Goal: Obtain resource: Obtain resource

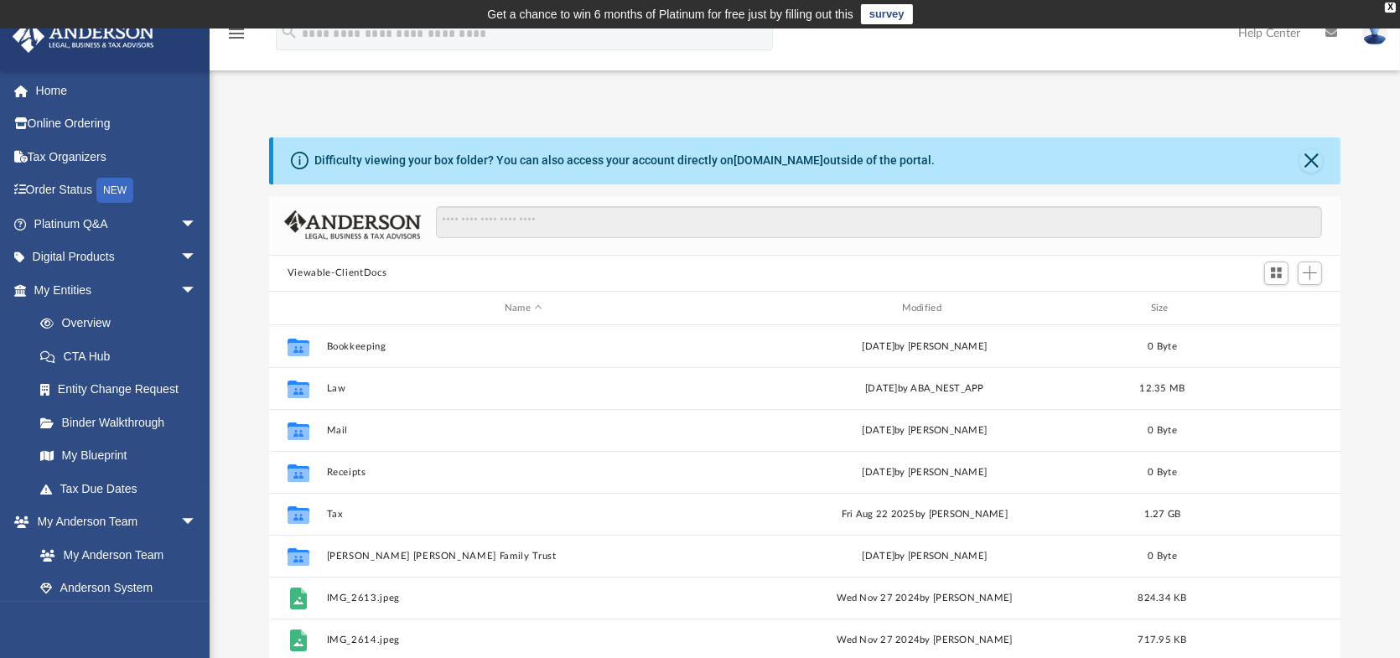
scroll to position [368, 1059]
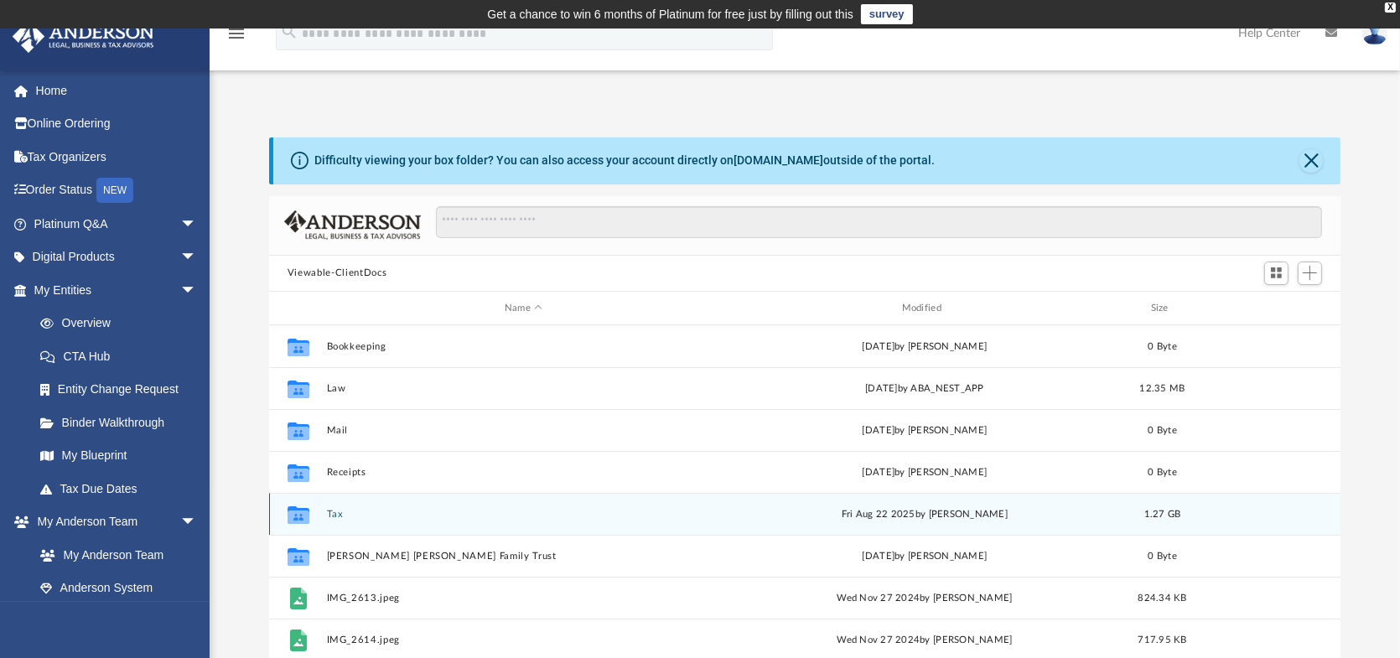
click at [329, 515] on button "Tax" at bounding box center [524, 514] width 394 height 11
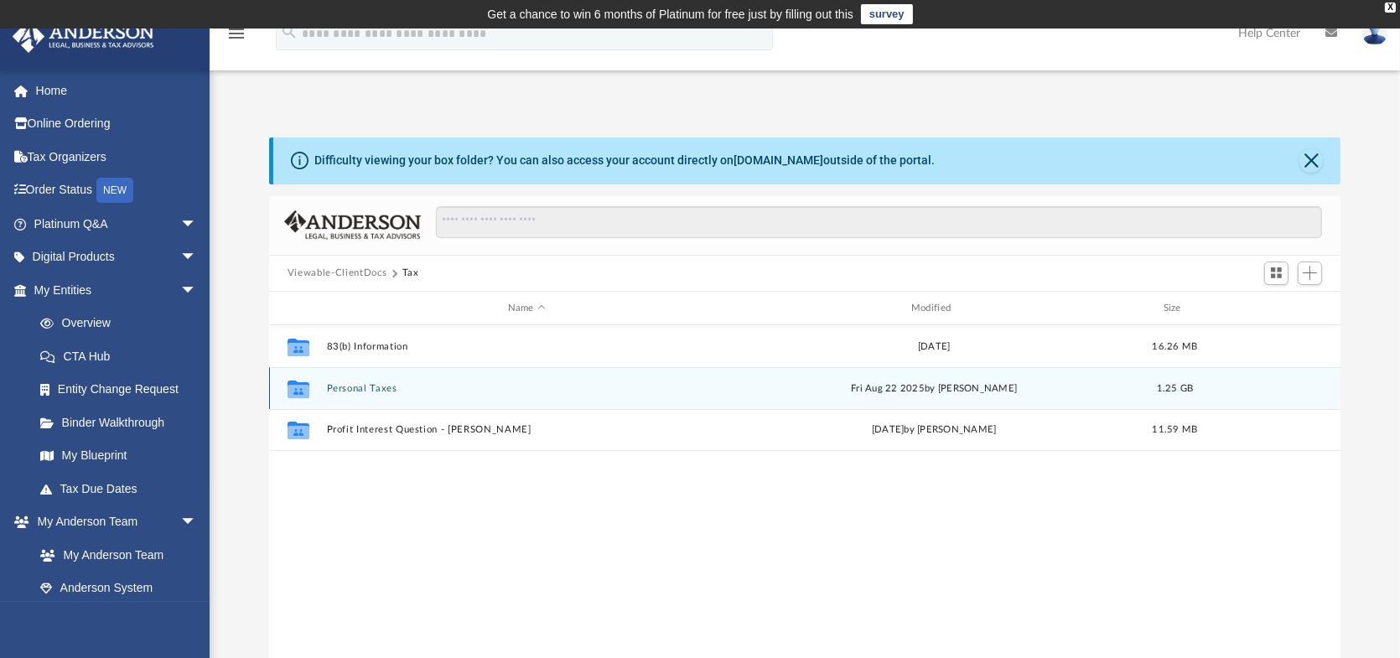
click at [365, 392] on button "Personal Taxes" at bounding box center [527, 388] width 400 height 11
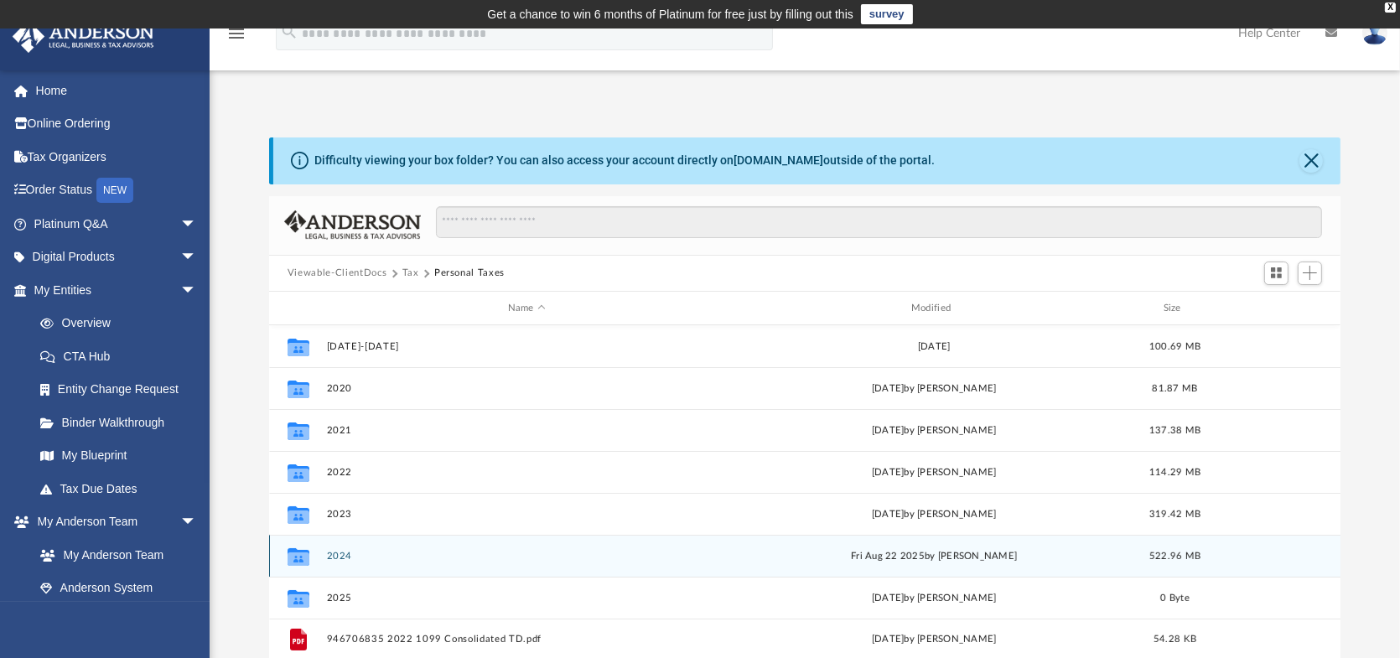
click at [377, 544] on div "Collaborated Folder 2024 [DATE] by [PERSON_NAME] 522.96 MB" at bounding box center [804, 556] width 1071 height 42
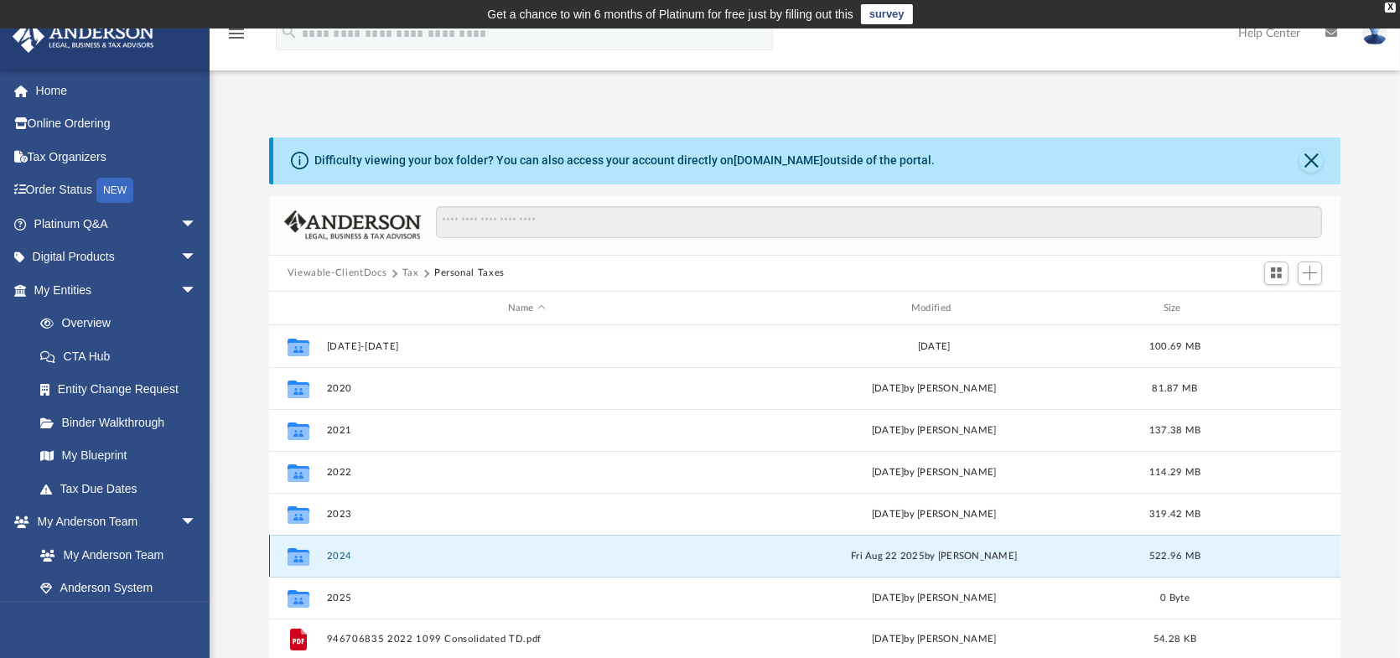
click at [377, 544] on div "Collaborated Folder 2024 [DATE] by [PERSON_NAME] 522.96 MB" at bounding box center [804, 556] width 1071 height 42
click at [339, 545] on div "Collaborated Folder 2024 [DATE] by [PERSON_NAME] 522.96 MB" at bounding box center [804, 556] width 1071 height 42
click at [343, 554] on button "2024" at bounding box center [527, 556] width 400 height 11
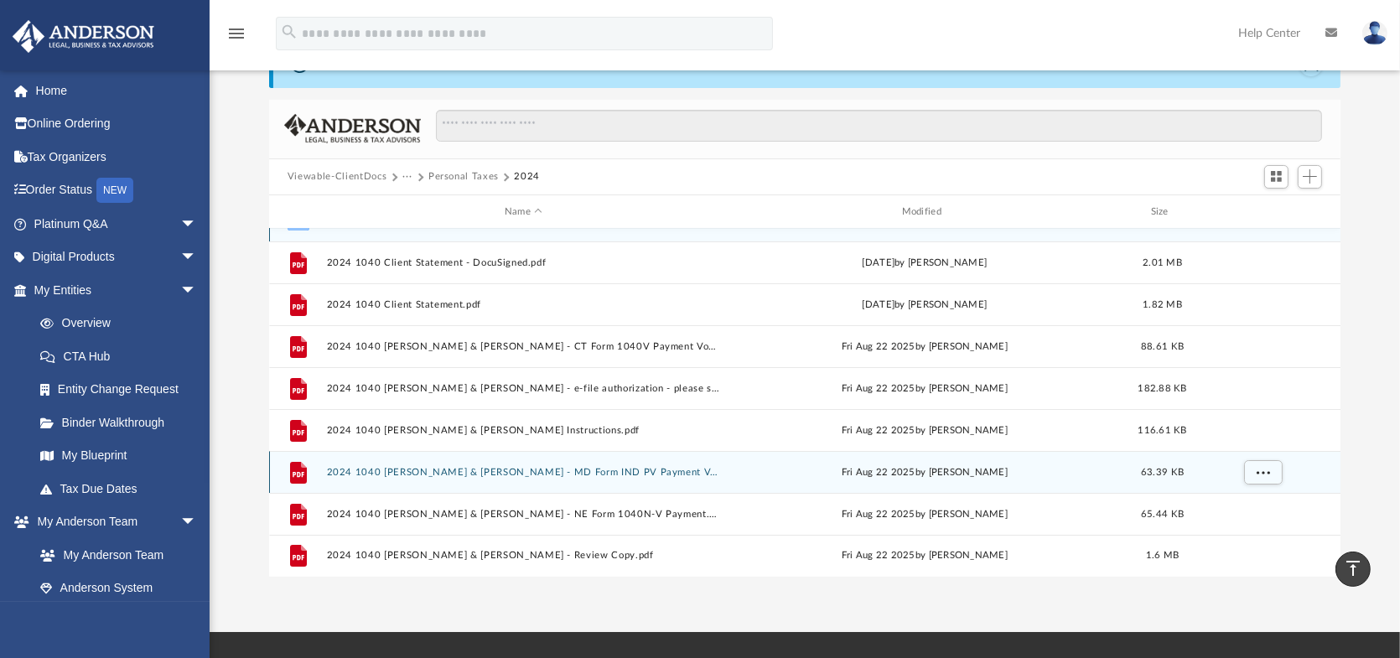
scroll to position [84, 0]
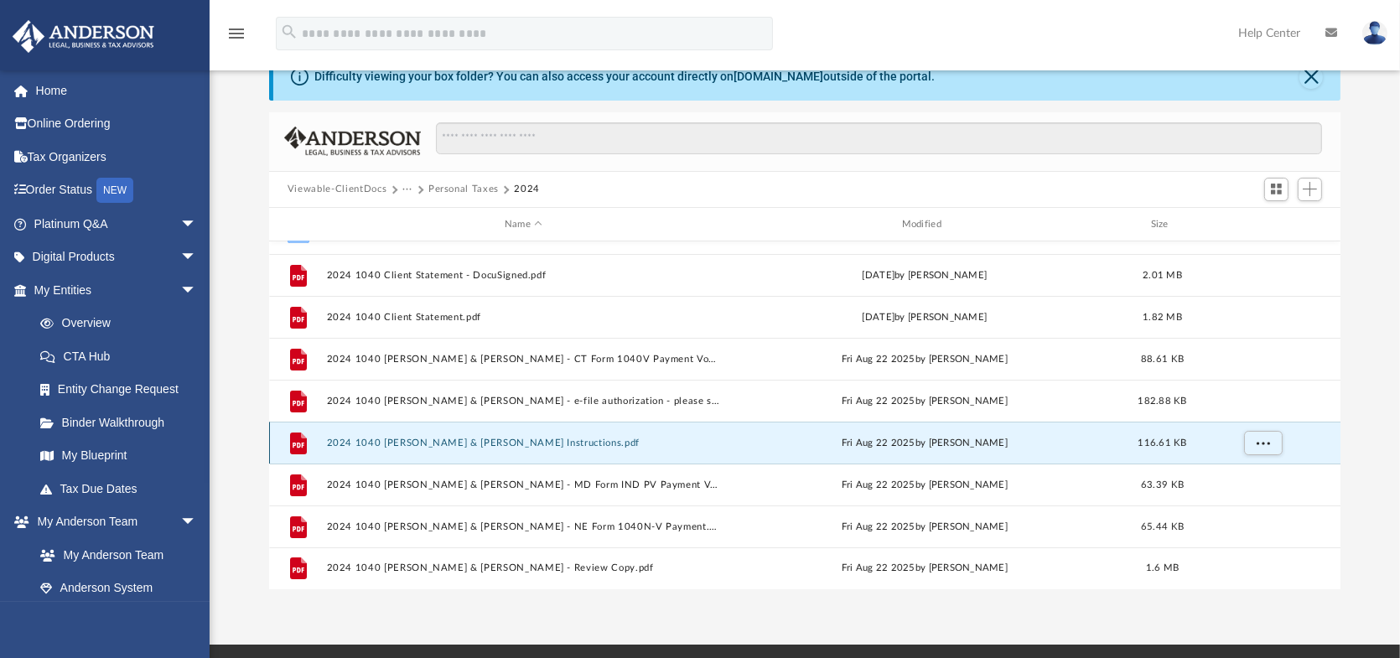
click at [391, 443] on button "2024 1040 [PERSON_NAME] & [PERSON_NAME] Instructions.pdf" at bounding box center [524, 443] width 394 height 11
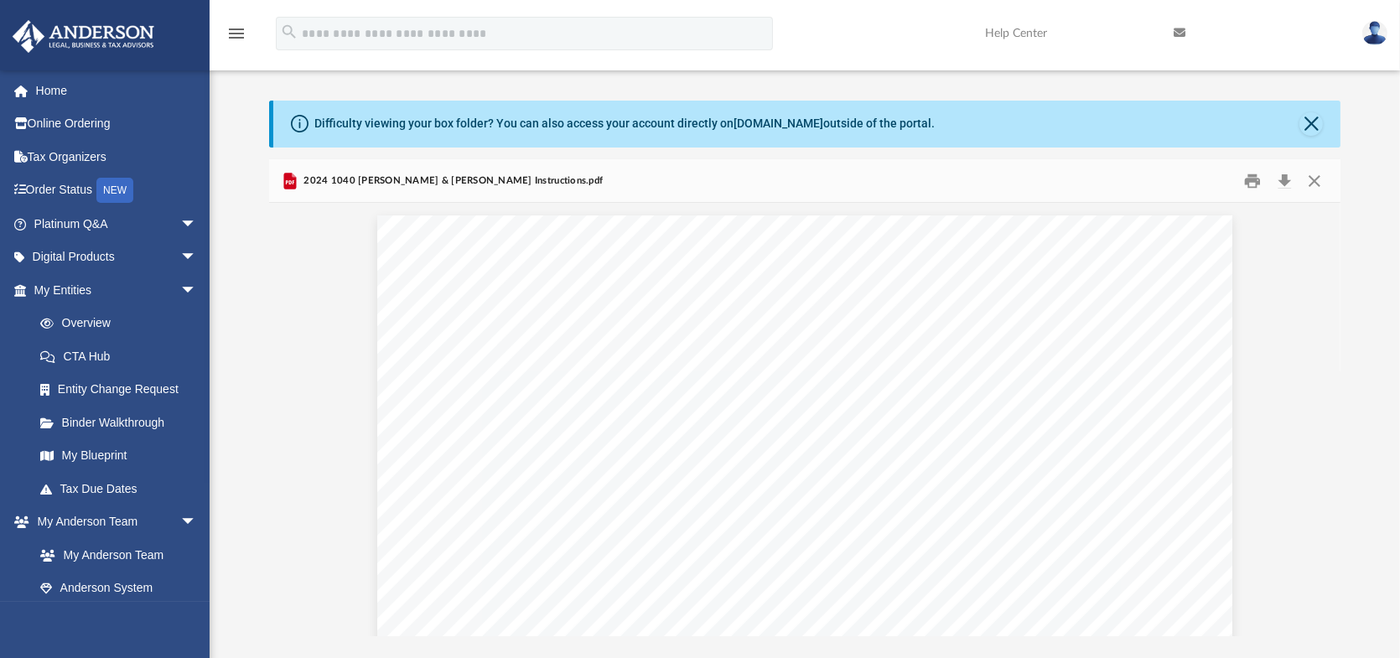
scroll to position [0, 0]
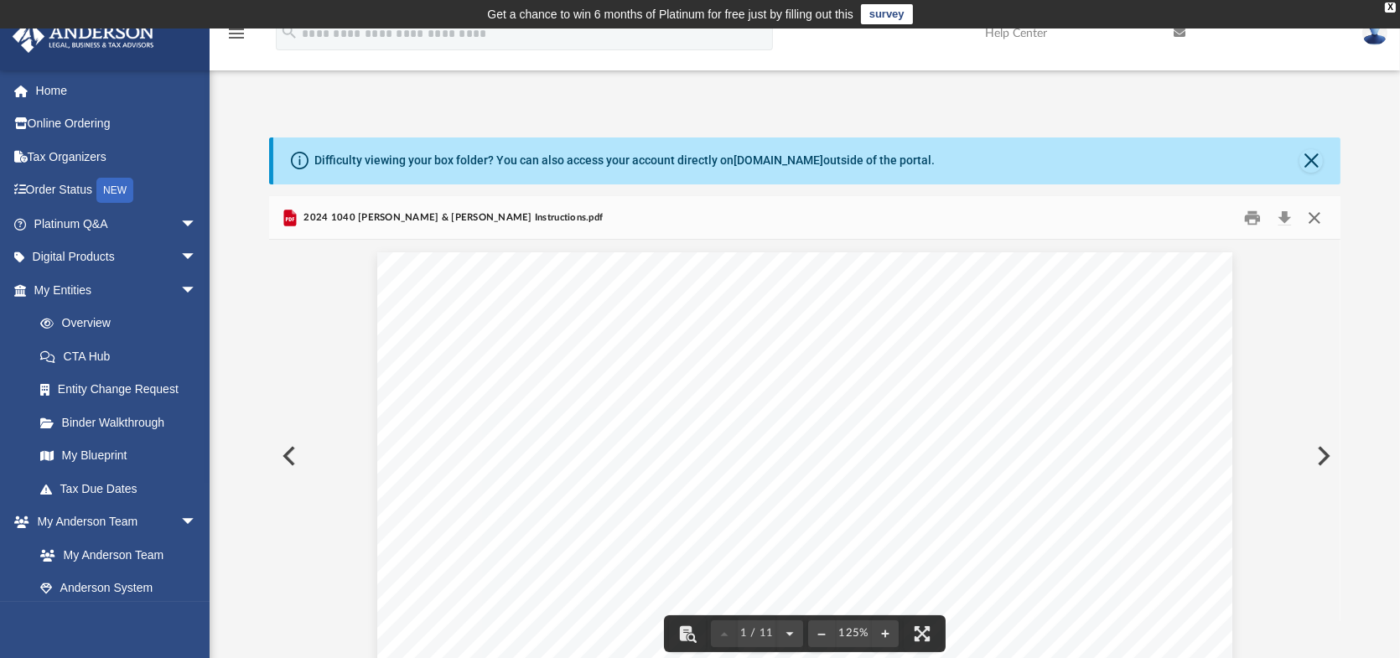
click at [1307, 216] on button "Close" at bounding box center [1314, 218] width 30 height 26
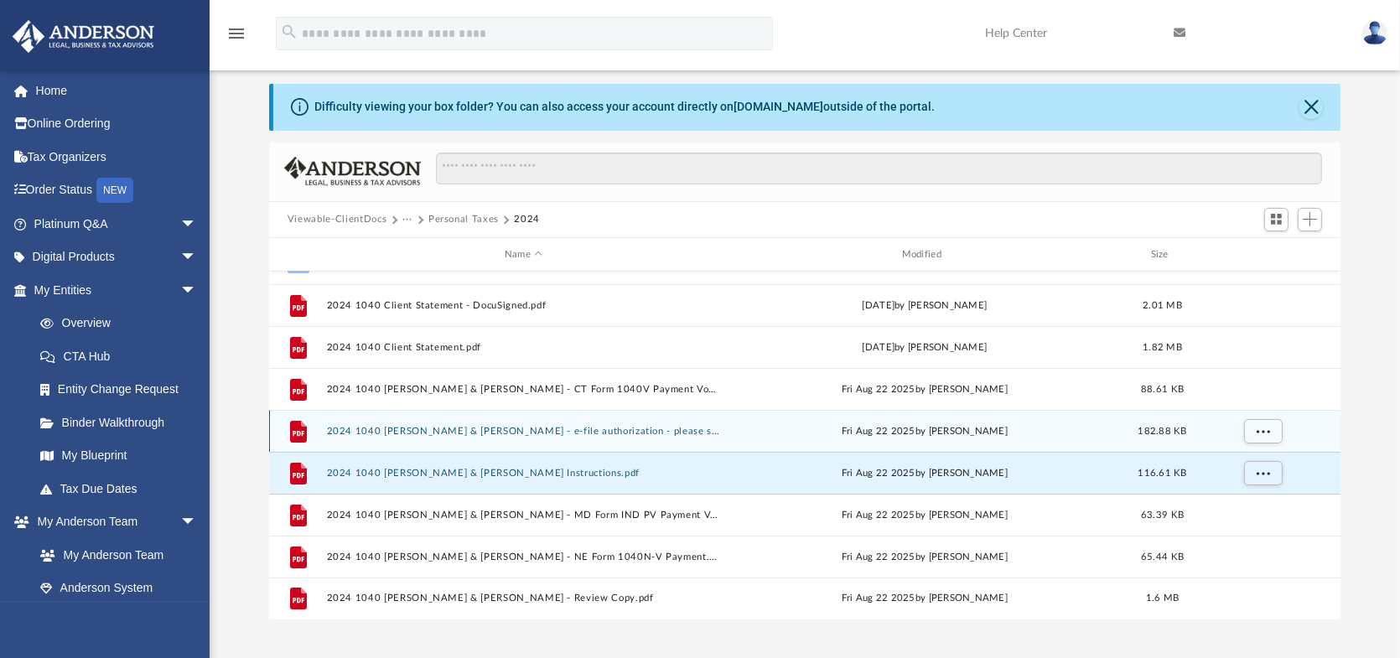
scroll to position [168, 0]
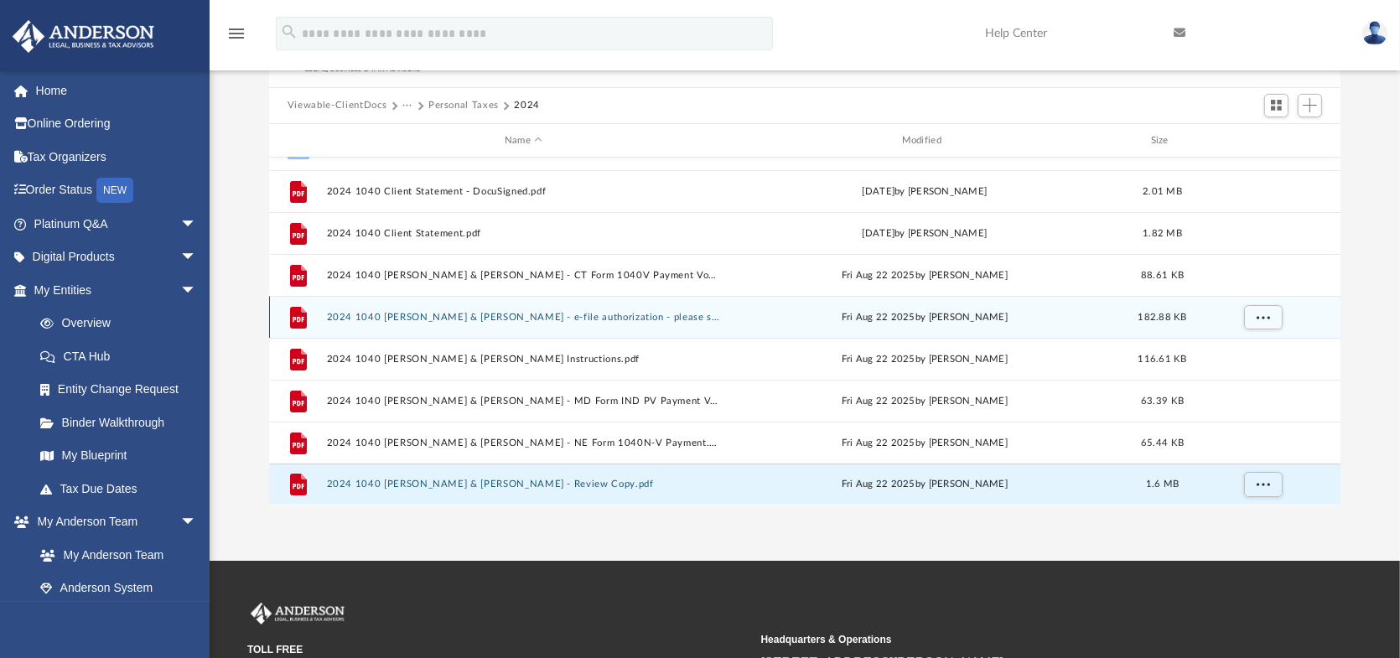
click at [396, 483] on button "2024 1040 [PERSON_NAME] & [PERSON_NAME] - Review Copy.pdf" at bounding box center [524, 484] width 394 height 11
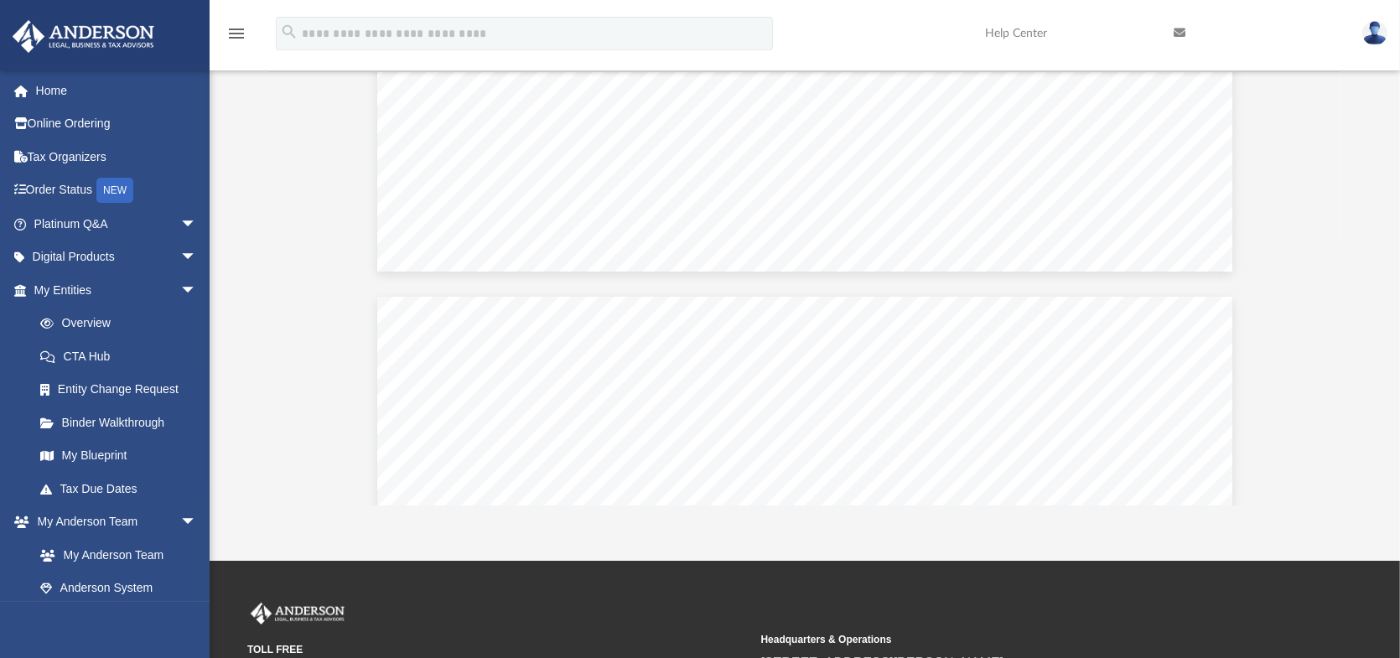
scroll to position [7629, 0]
